Goal: Find specific page/section: Find specific page/section

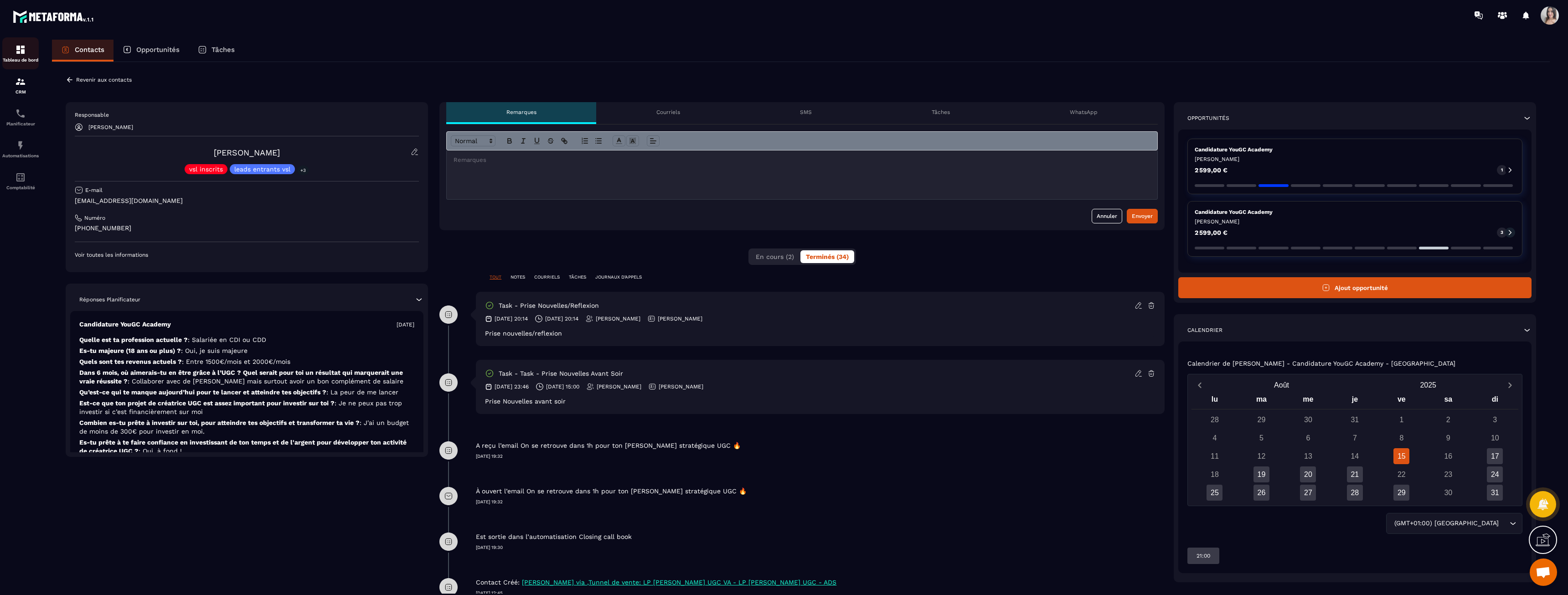
click at [20, 58] on p "Tableau de bord" at bounding box center [21, 60] width 36 height 5
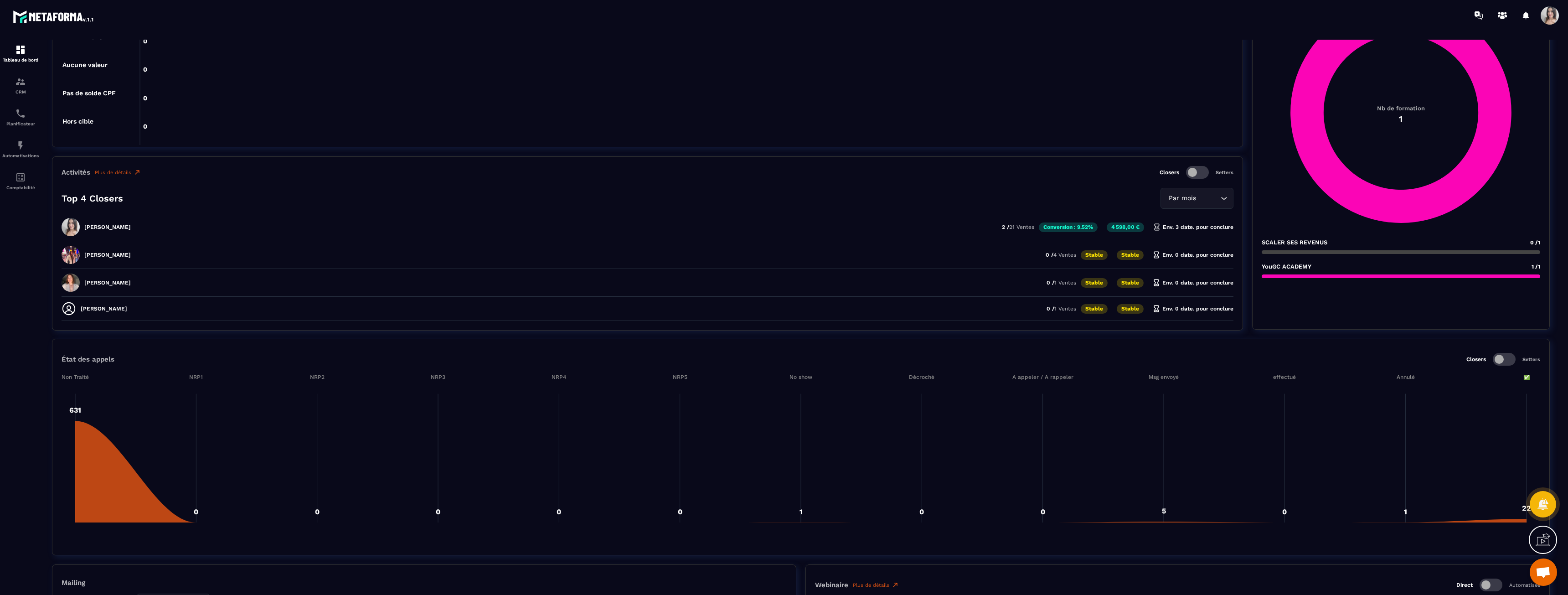
scroll to position [410, 0]
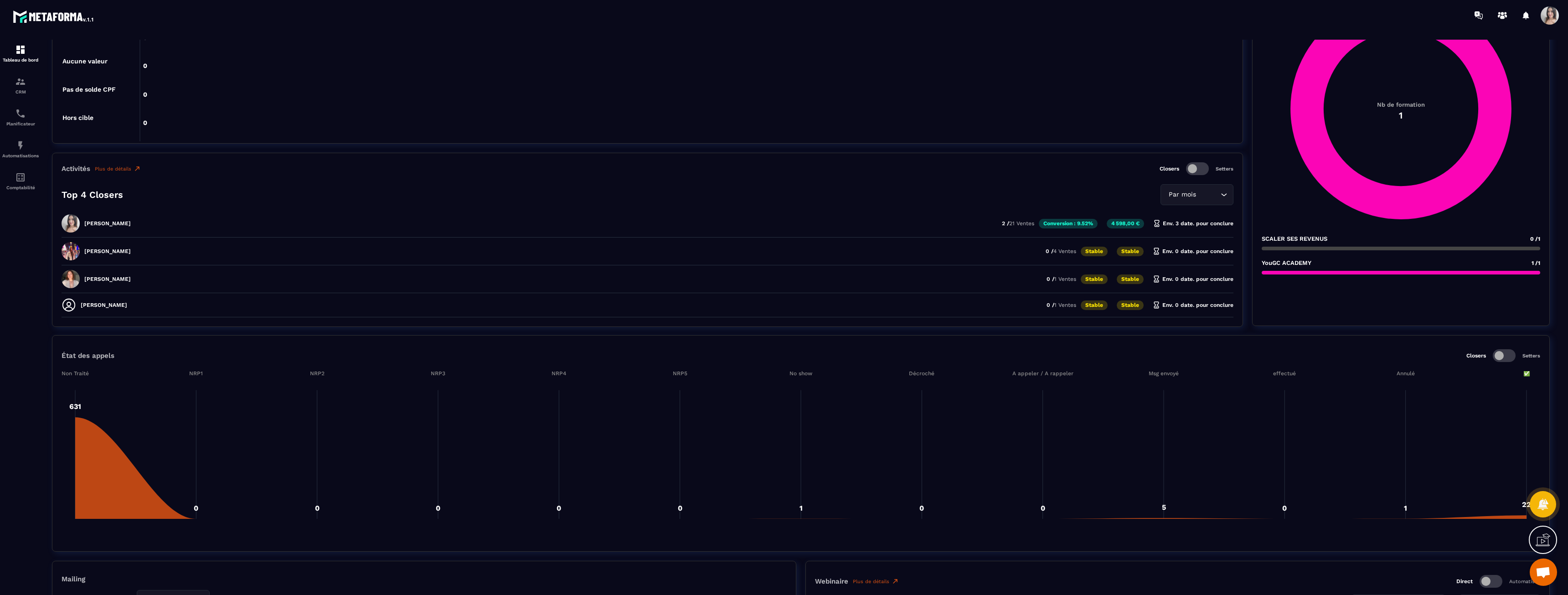
drag, startPoint x: 108, startPoint y: 305, endPoint x: 169, endPoint y: 308, distance: 61.1
click at [167, 308] on div "[PERSON_NAME] 0 / 1 Ventes Stable Stable Env. 0 date. pour conclure" at bounding box center [647, 307] width 1172 height 19
click at [169, 308] on div "[PERSON_NAME] 0 / 1 Ventes Stable Stable Env. 0 date. pour conclure" at bounding box center [647, 307] width 1172 height 19
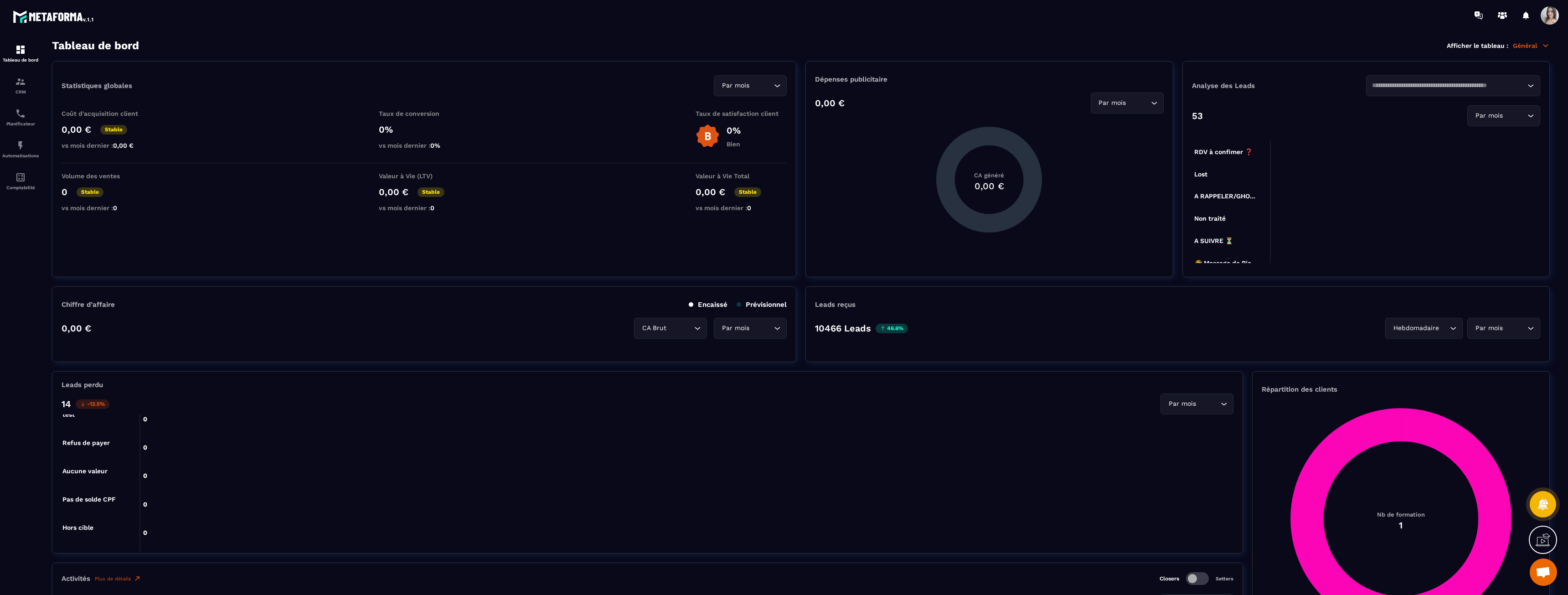
scroll to position [0, 0]
click at [29, 122] on p "Planificateur" at bounding box center [21, 124] width 36 height 5
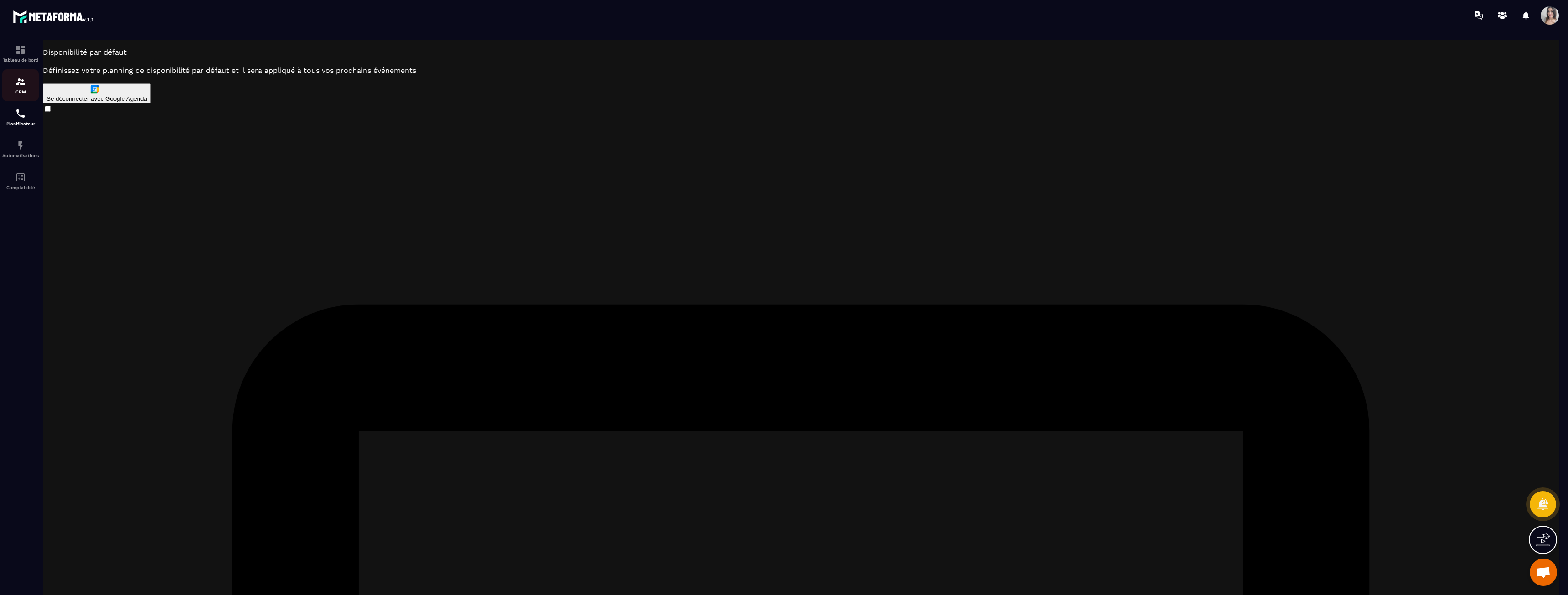
click at [24, 86] on img at bounding box center [20, 81] width 11 height 11
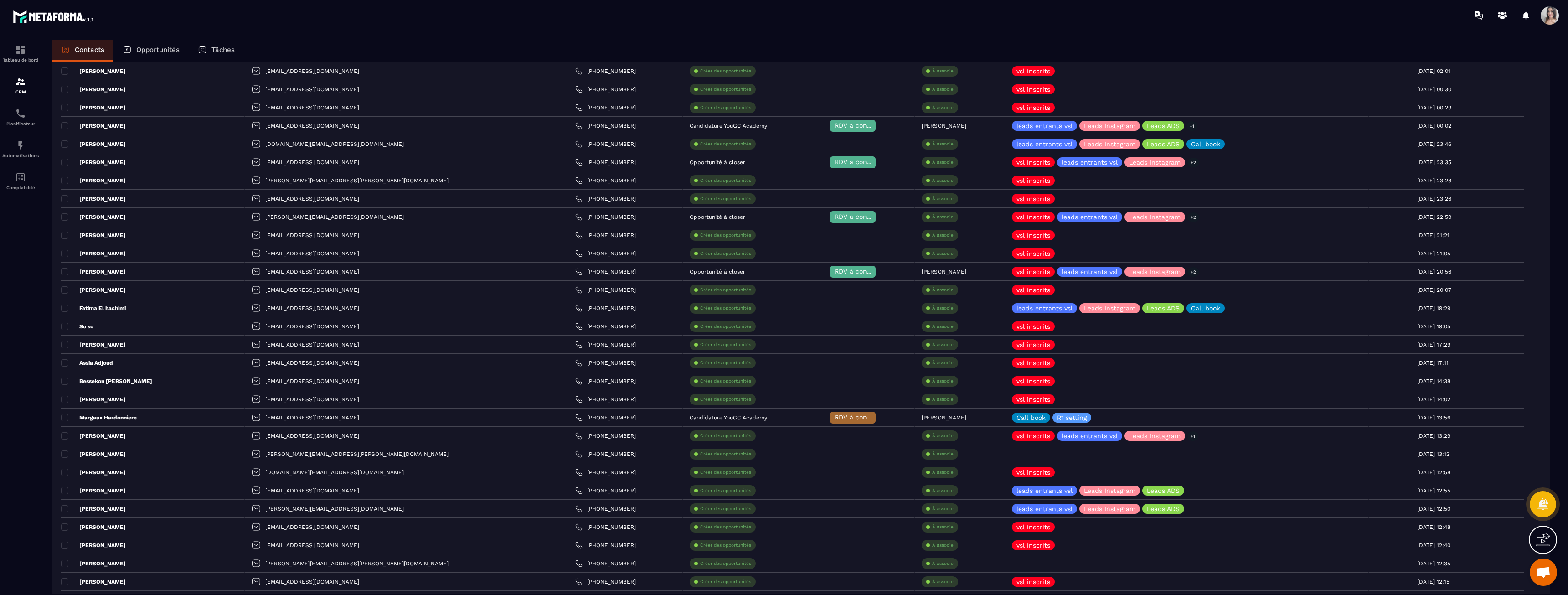
scroll to position [547, 0]
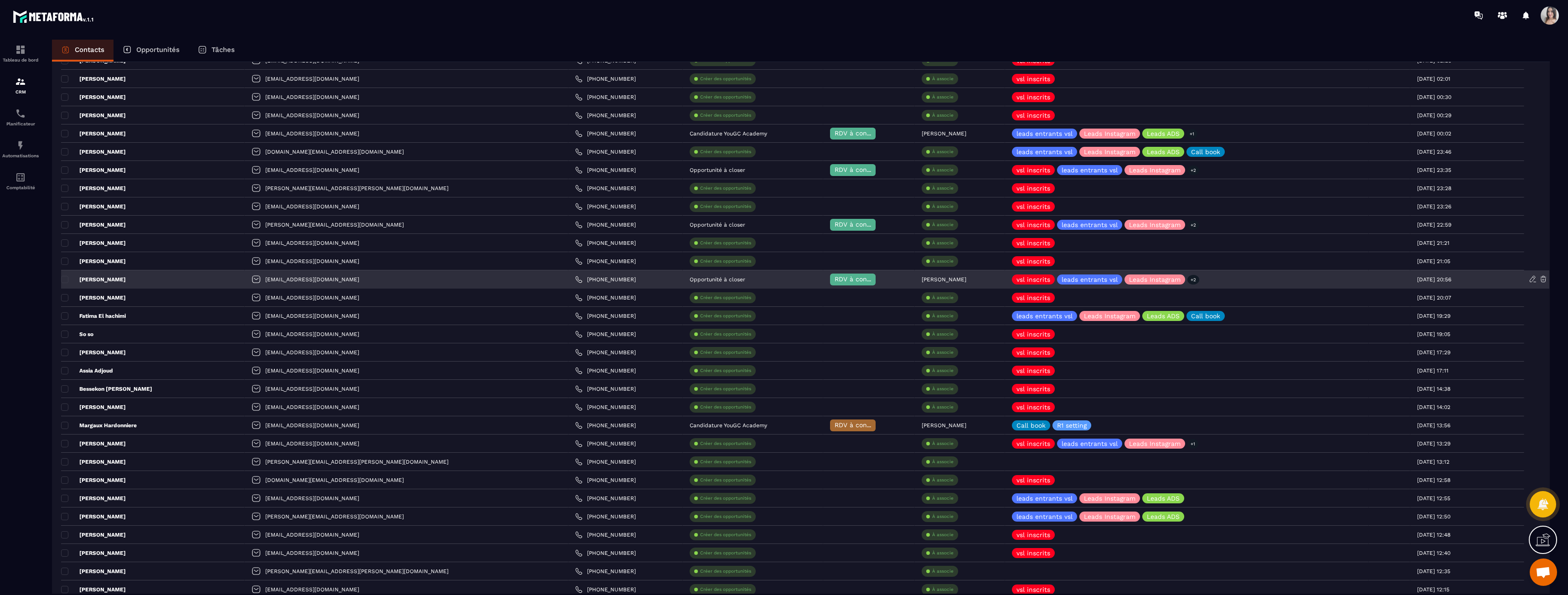
click at [109, 280] on p "[PERSON_NAME]" at bounding box center [93, 280] width 65 height 8
